Goal: Answer question/provide support

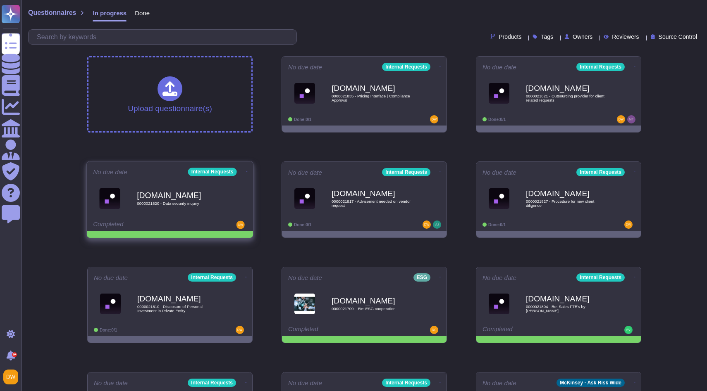
click at [439, 68] on icon at bounding box center [440, 67] width 2 height 2
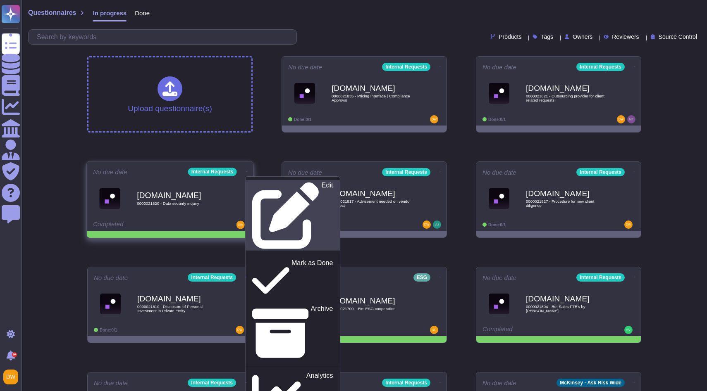
click at [322, 184] on p "Edit" at bounding box center [328, 215] width 12 height 67
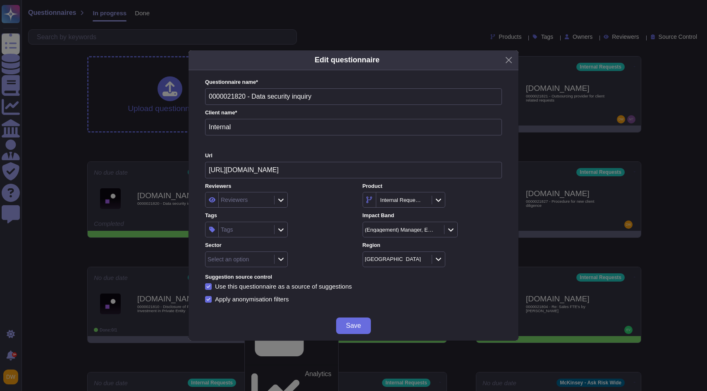
click at [255, 228] on div "Tags" at bounding box center [245, 229] width 53 height 15
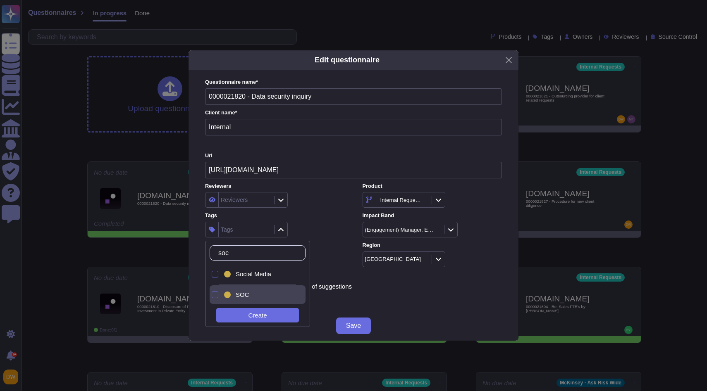
click at [255, 293] on div "SOC" at bounding box center [265, 294] width 58 height 7
type input "s"
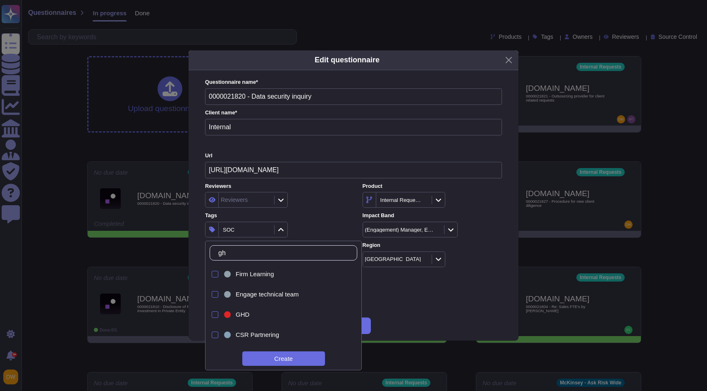
type input "ghd"
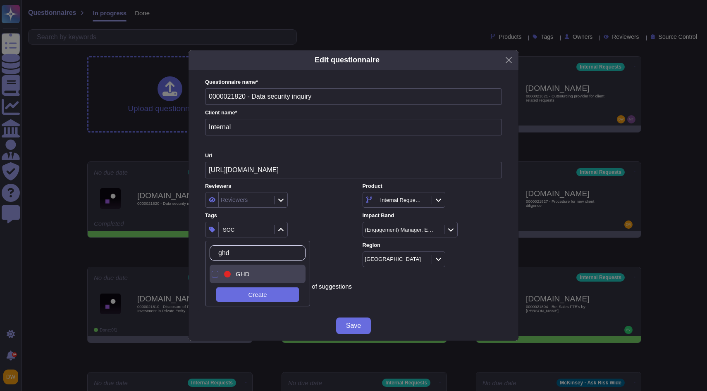
click at [260, 276] on div "GHD" at bounding box center [265, 274] width 58 height 7
click at [322, 203] on div "Reviewers" at bounding box center [274, 200] width 139 height 16
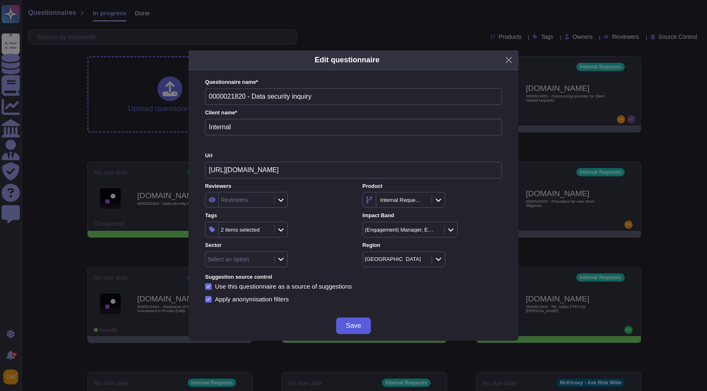
click at [351, 320] on button "Save" at bounding box center [353, 326] width 35 height 17
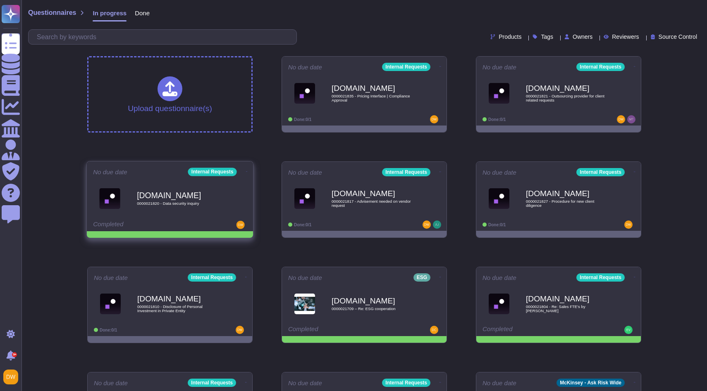
click at [439, 67] on icon at bounding box center [440, 67] width 2 height 0
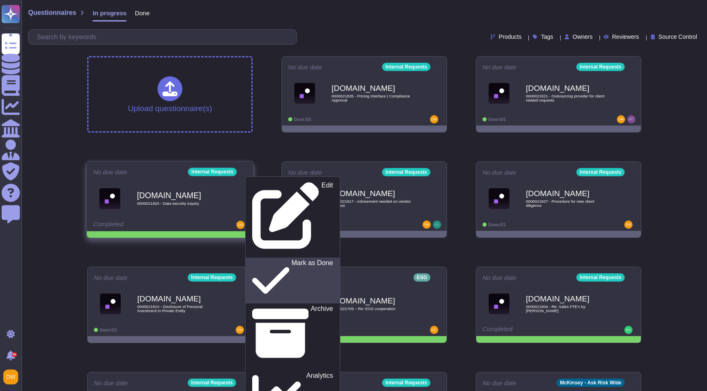
click at [291, 260] on p "Mark as Done" at bounding box center [312, 281] width 42 height 42
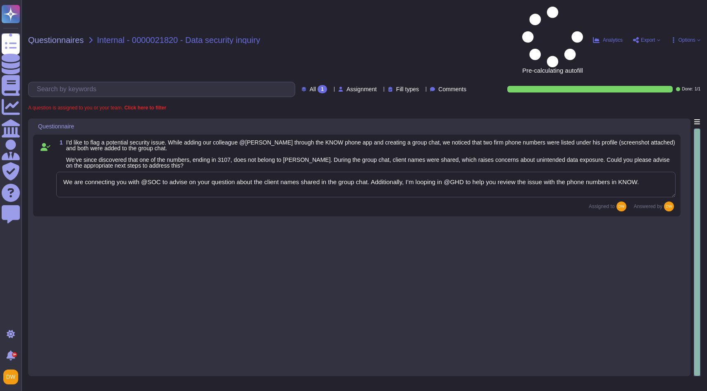
type textarea "We are connecting you with @SOC to advise on your question about the client nam…"
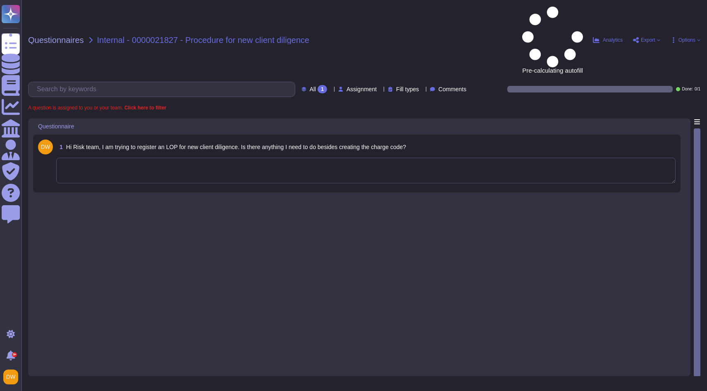
click at [179, 158] on textarea at bounding box center [365, 171] width 619 height 26
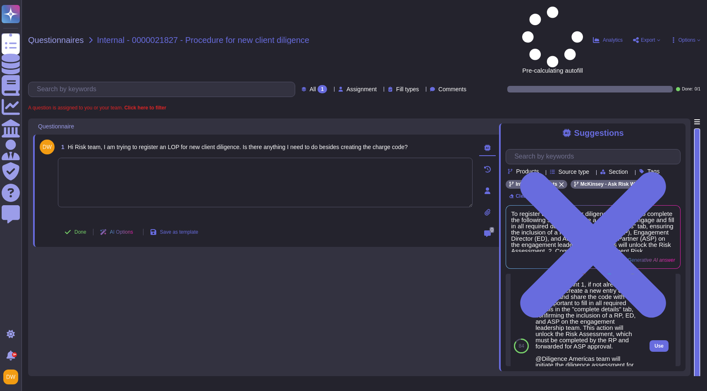
scroll to position [4, 0]
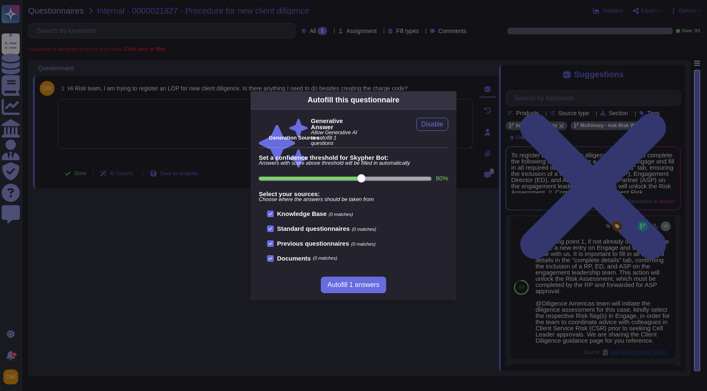
click at [451, 100] on icon at bounding box center [451, 100] width 0 height 0
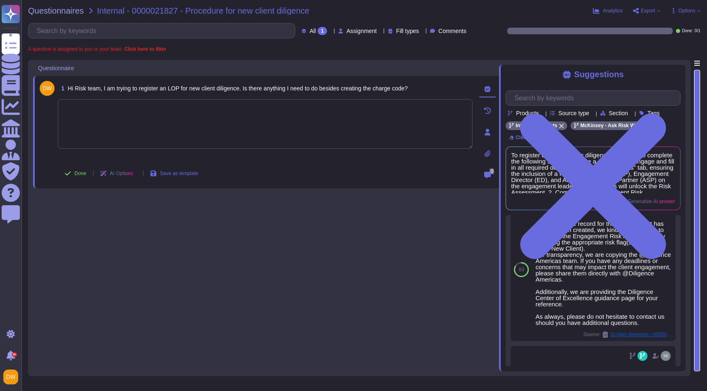
scroll to position [310, 0]
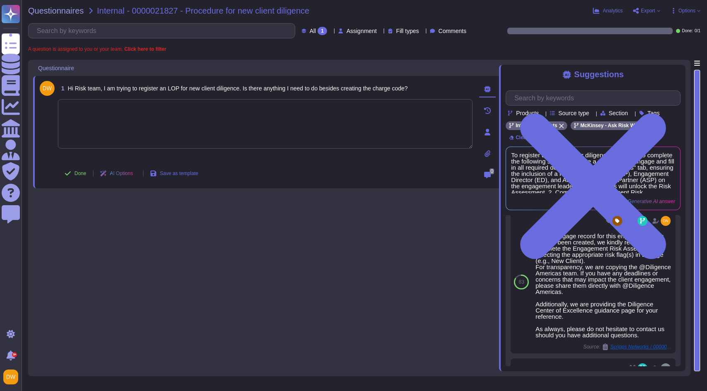
click at [195, 131] on textarea at bounding box center [265, 124] width 415 height 50
paste textarea "For your awareness, I’m sharing with you our Diligence Center of Excellence gui…"
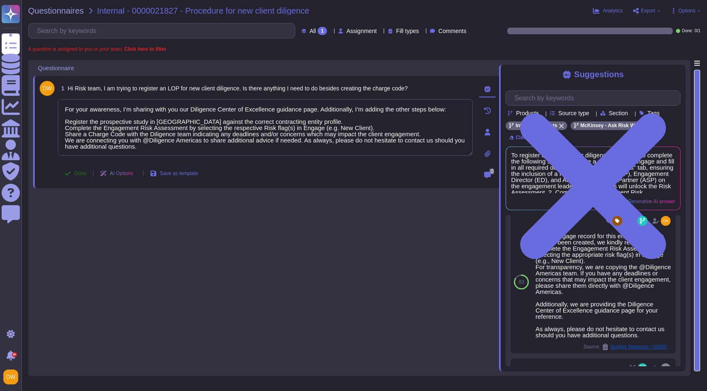
type textarea "For your awareness, I’m sharing with you our Diligence Center of Excellence gui…"
click at [86, 174] on span "Done" at bounding box center [80, 173] width 12 height 5
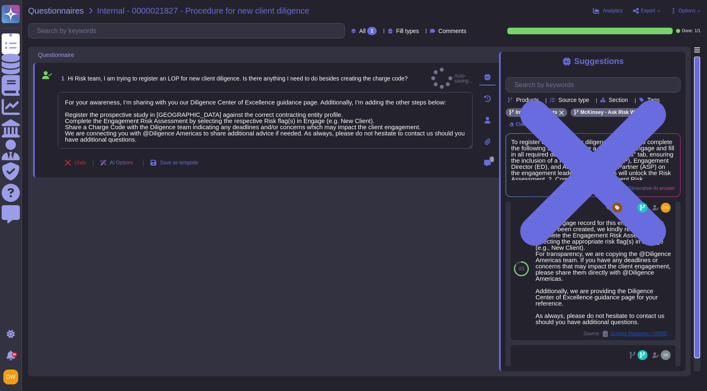
click at [67, 19] on div "Questionnaires Internal - 0000021827 - Procedure for new client diligence Analy…" at bounding box center [363, 195] width 685 height 391
click at [67, 14] on span "Questionnaires" at bounding box center [56, 11] width 56 height 8
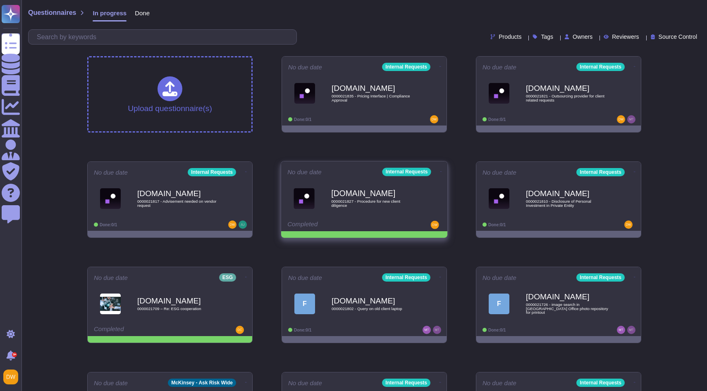
click at [439, 68] on icon at bounding box center [440, 67] width 2 height 2
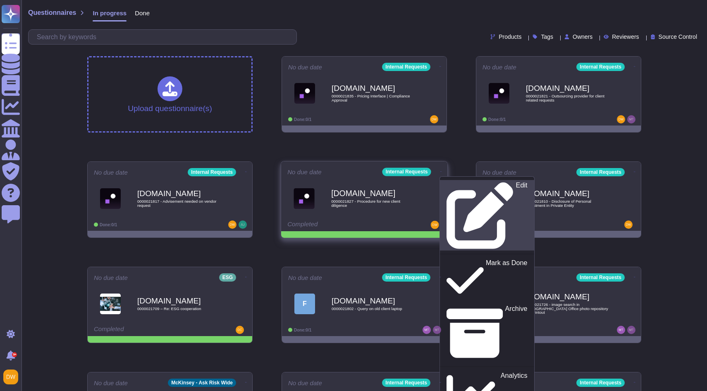
click at [446, 183] on icon at bounding box center [479, 216] width 67 height 67
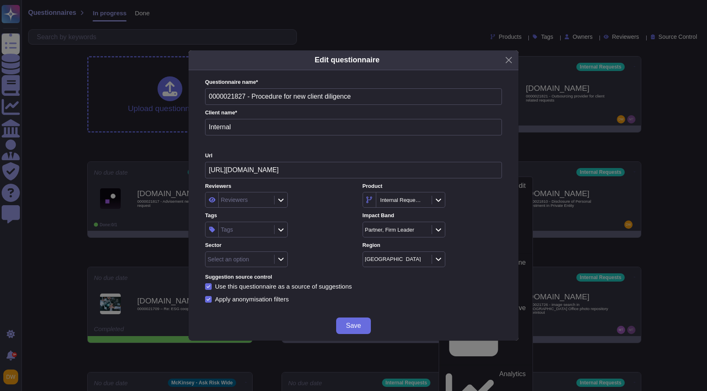
click at [238, 257] on div "Select an option" at bounding box center [228, 260] width 41 height 6
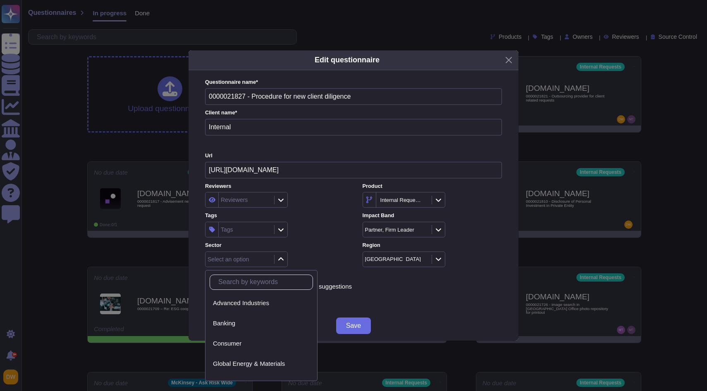
click at [242, 239] on div "Reviewers Reviewers Product Internal Requests Tags Tags Impact Band Partner, Fi…" at bounding box center [353, 225] width 297 height 85
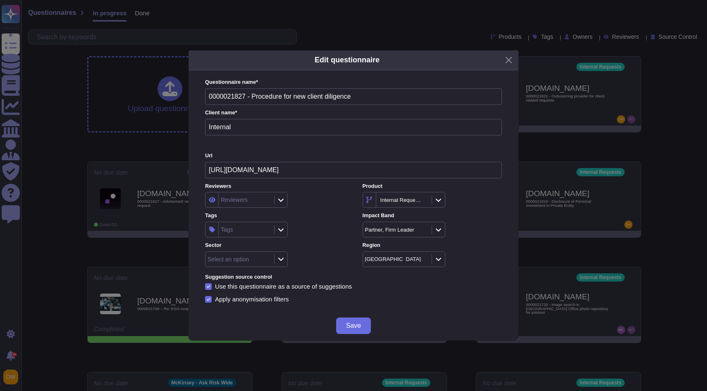
click at [245, 229] on div "Tags" at bounding box center [245, 229] width 53 height 15
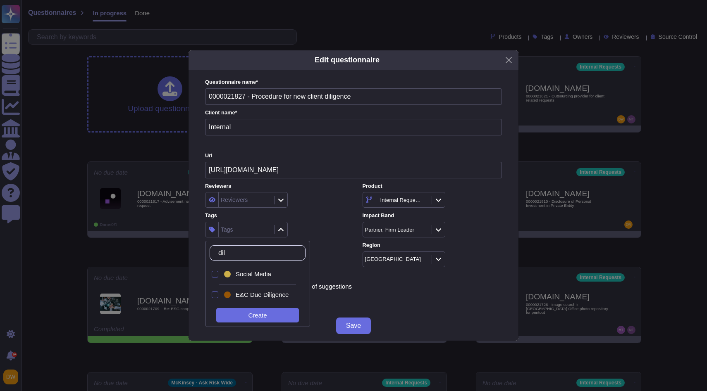
type input "dili"
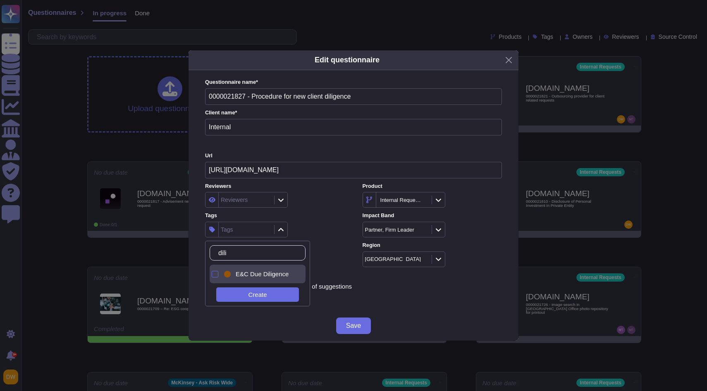
click at [243, 282] on div "E&C Due Diligence" at bounding box center [259, 274] width 74 height 19
click at [323, 216] on label "Tags" at bounding box center [274, 215] width 139 height 5
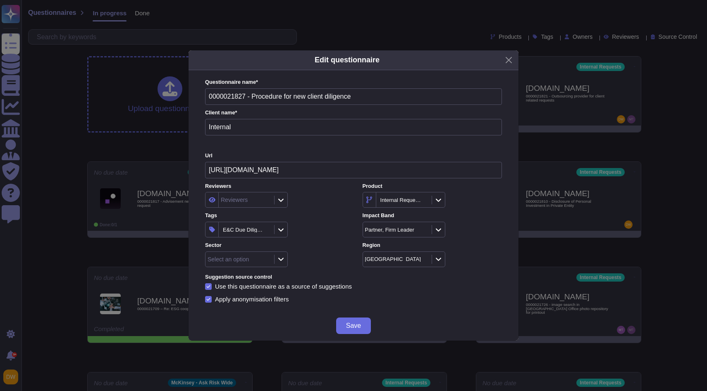
click at [345, 323] on button "Save" at bounding box center [353, 326] width 35 height 17
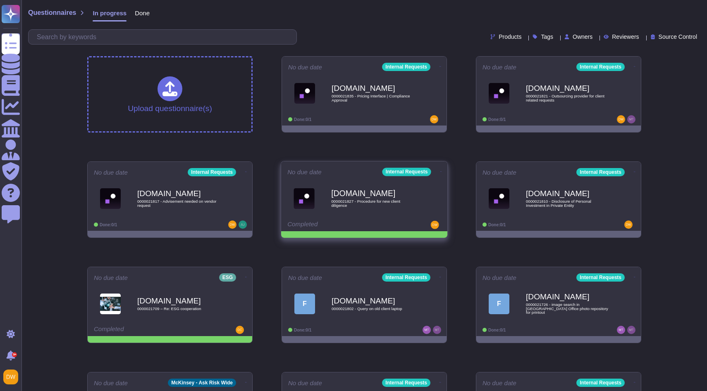
click at [439, 68] on icon at bounding box center [440, 67] width 2 height 2
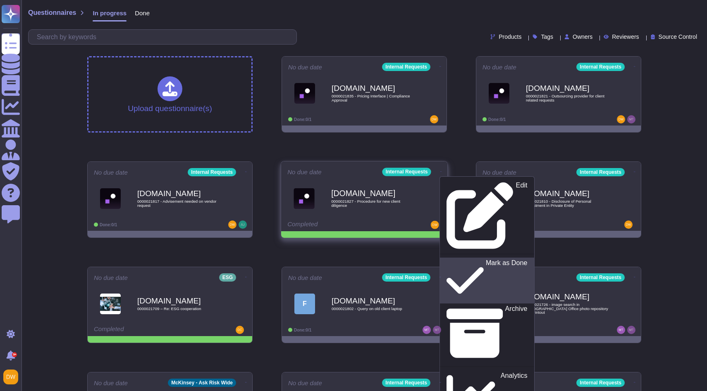
click at [486, 260] on p "Mark as Done" at bounding box center [507, 281] width 42 height 42
